Goal: Use online tool/utility

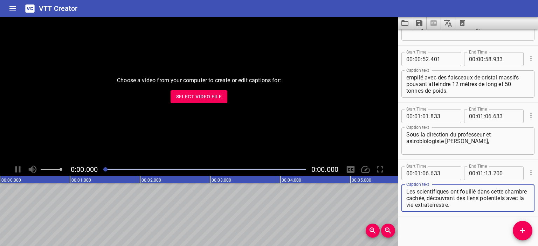
scroll to position [387, 0]
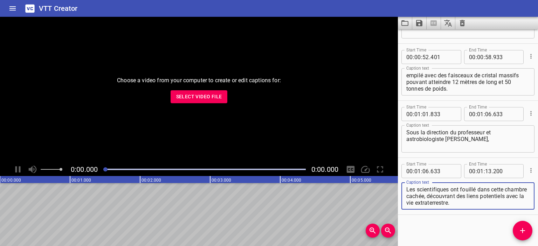
click at [213, 98] on span "Select Video File" at bounding box center [199, 96] width 46 height 9
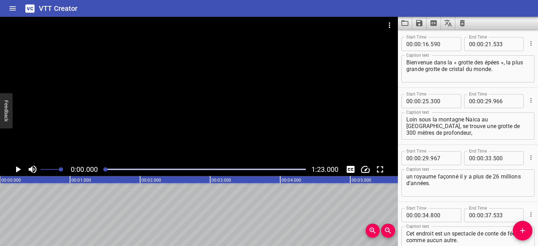
scroll to position [0, 0]
click at [12, 172] on button "Play/Pause" at bounding box center [17, 169] width 13 height 13
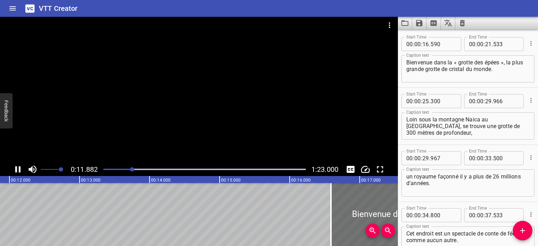
scroll to position [0, 832]
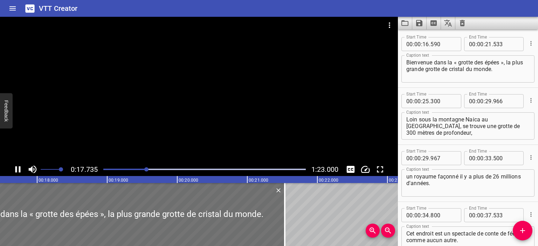
click at [175, 103] on div at bounding box center [199, 90] width 398 height 146
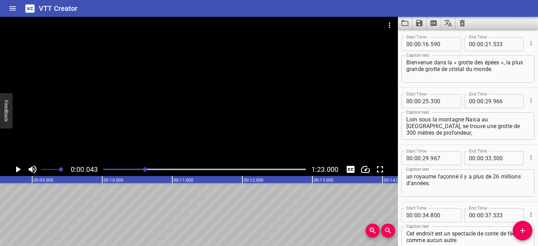
click at [146, 168] on div at bounding box center [145, 169] width 4 height 4
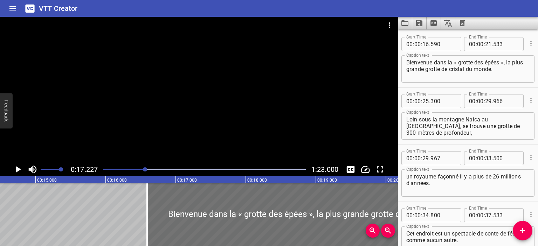
click at [172, 122] on div at bounding box center [199, 90] width 398 height 146
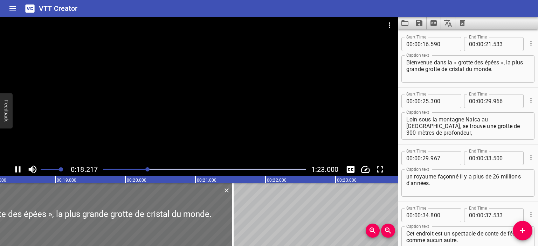
click at [140, 168] on div at bounding box center [204, 170] width 211 height 10
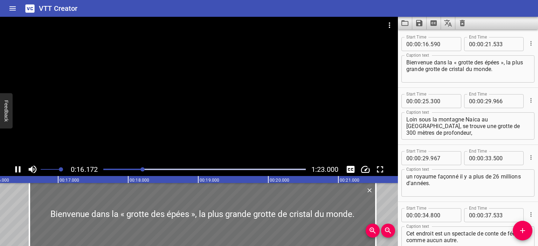
click at [187, 108] on div at bounding box center [199, 90] width 398 height 146
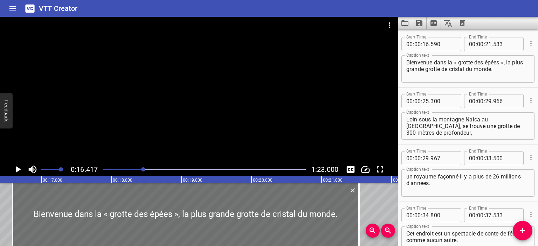
scroll to position [0, 1150]
drag, startPoint x: 432, startPoint y: 46, endPoint x: 439, endPoint y: 45, distance: 6.7
click at [439, 45] on input "number" at bounding box center [443, 44] width 26 height 14
click at [441, 41] on input "number" at bounding box center [443, 44] width 26 height 14
type input "417"
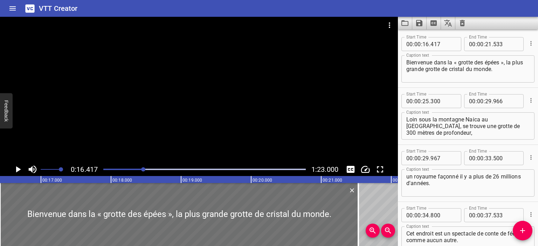
click at [189, 105] on div at bounding box center [199, 90] width 398 height 146
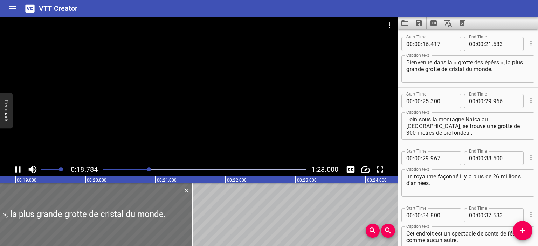
click at [192, 104] on div at bounding box center [199, 90] width 398 height 146
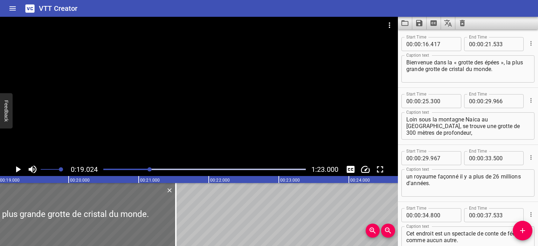
click at [192, 104] on div at bounding box center [199, 90] width 398 height 146
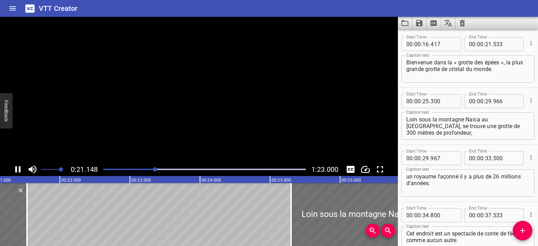
click at [192, 104] on video at bounding box center [199, 90] width 398 height 146
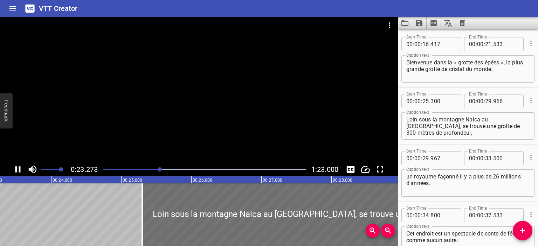
click at [153, 167] on div at bounding box center [204, 170] width 211 height 10
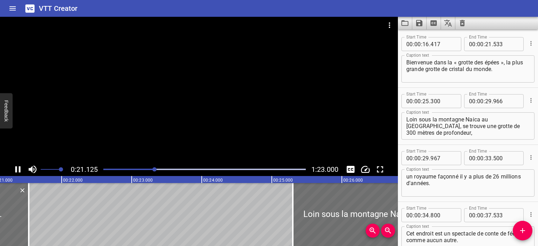
click at [213, 112] on div at bounding box center [199, 90] width 398 height 146
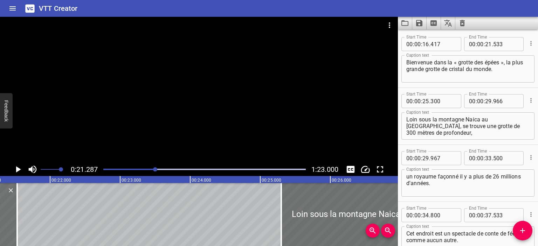
click at [213, 112] on div at bounding box center [199, 90] width 398 height 146
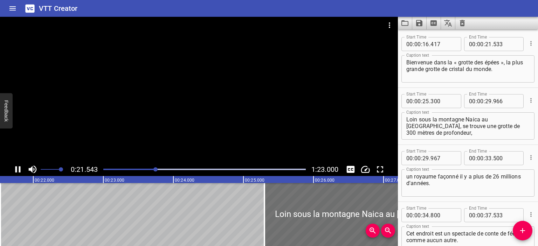
click at [213, 112] on div at bounding box center [199, 90] width 398 height 146
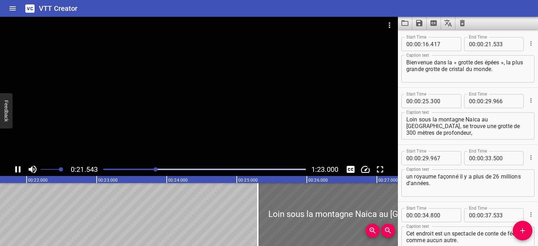
scroll to position [0, 1516]
click at [151, 171] on div at bounding box center [204, 170] width 211 height 10
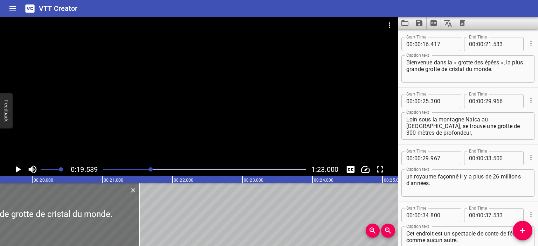
click at [198, 125] on div at bounding box center [199, 90] width 398 height 146
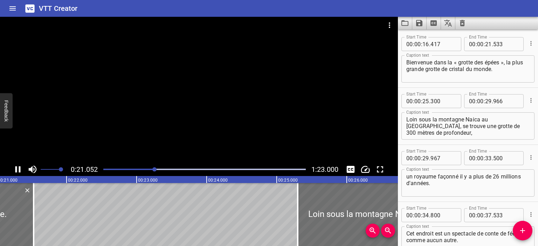
click at [198, 124] on div at bounding box center [199, 90] width 398 height 146
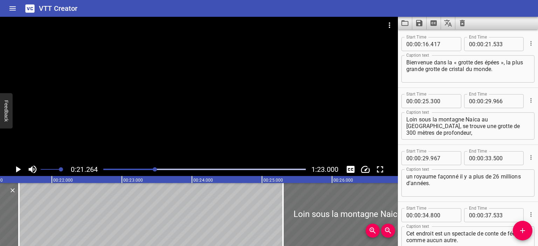
click at [198, 124] on div at bounding box center [199, 90] width 398 height 146
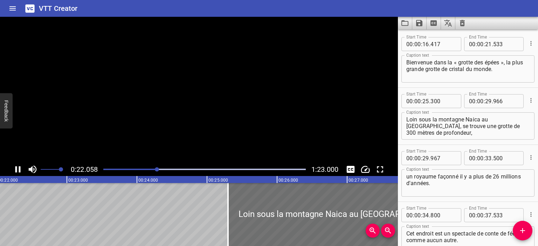
click at [198, 124] on video at bounding box center [199, 90] width 398 height 146
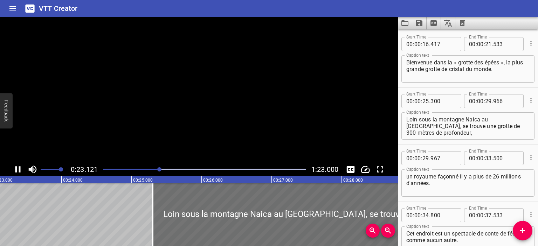
click at [198, 124] on video at bounding box center [199, 90] width 398 height 146
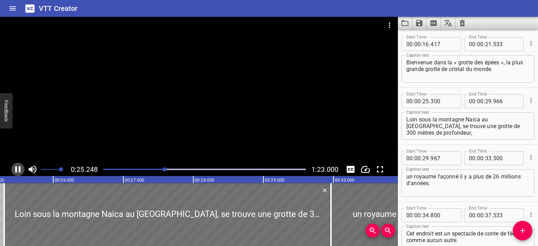
scroll to position [0, 1769]
click at [13, 169] on icon "Play/Pause" at bounding box center [18, 169] width 11 height 11
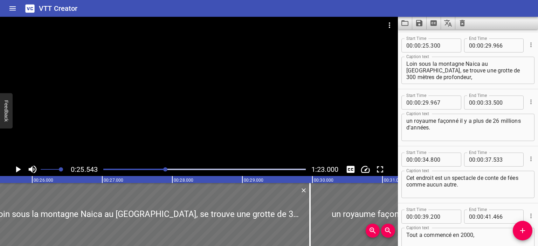
scroll to position [57, 0]
